Goal: Task Accomplishment & Management: Use online tool/utility

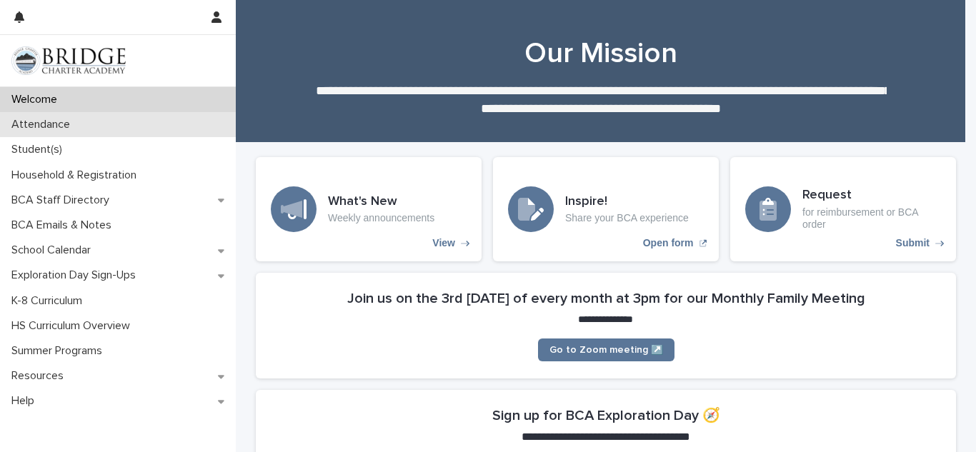
click at [44, 129] on p "Attendance" at bounding box center [44, 125] width 76 height 14
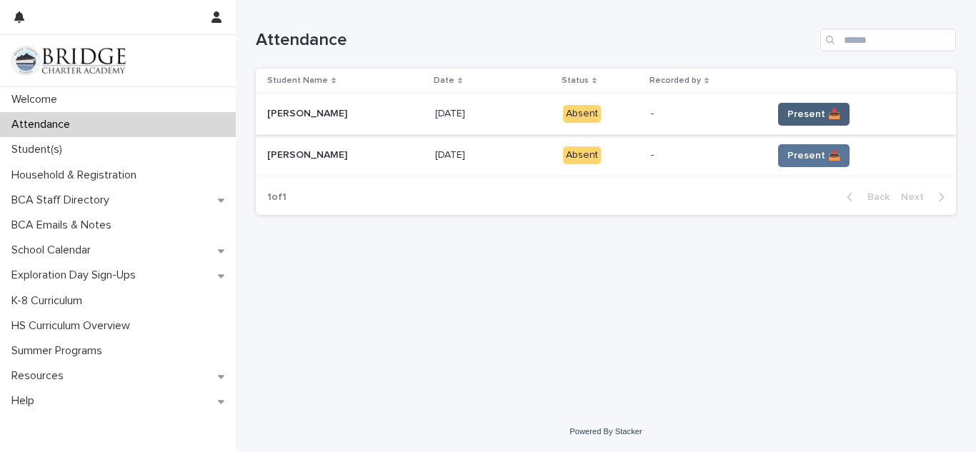
click at [801, 116] on span "Present 📥" at bounding box center [813, 114] width 53 height 14
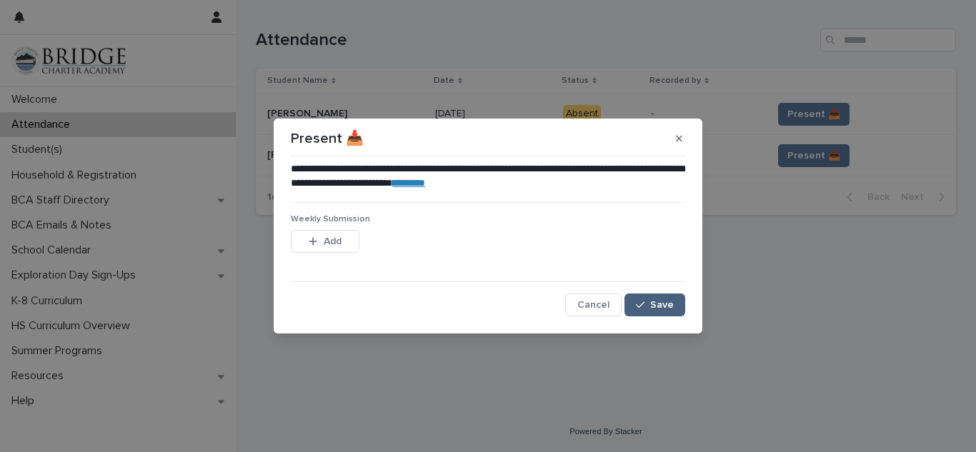
click at [658, 310] on span "Save" at bounding box center [662, 305] width 24 height 10
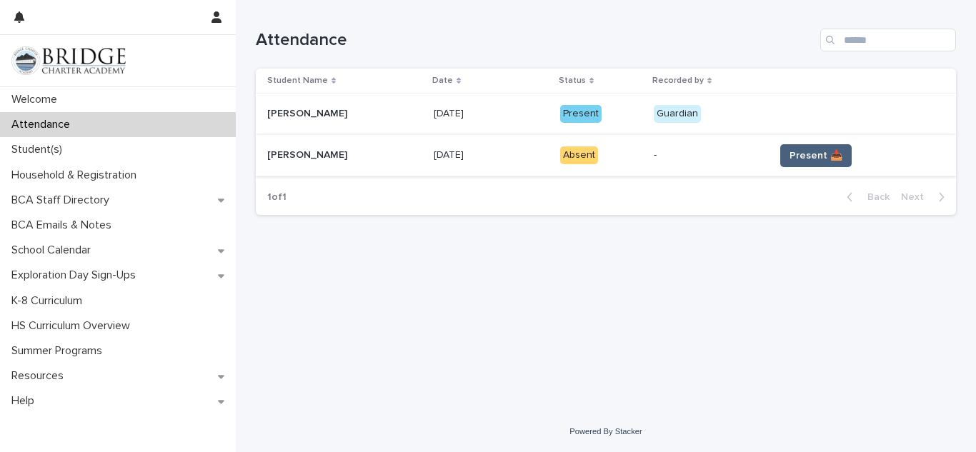
click at [808, 158] on span "Present 📥" at bounding box center [815, 156] width 53 height 14
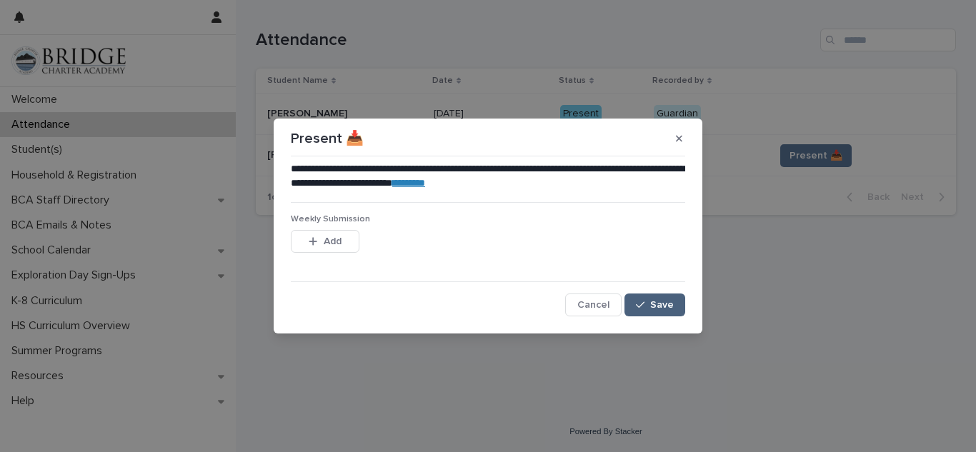
click at [663, 301] on span "Save" at bounding box center [662, 305] width 24 height 10
